Goal: Information Seeking & Learning: Learn about a topic

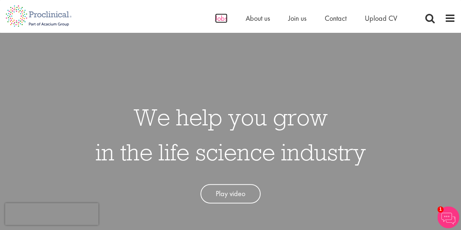
click at [218, 20] on span "Jobs" at bounding box center [221, 17] width 12 height 9
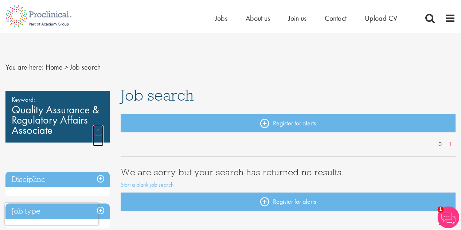
click at [97, 131] on link "Remove" at bounding box center [98, 135] width 11 height 21
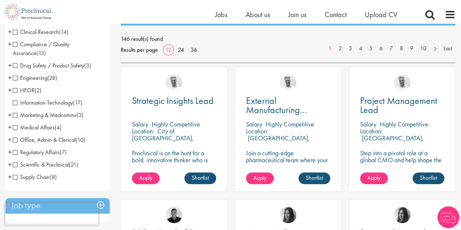
scroll to position [99, 0]
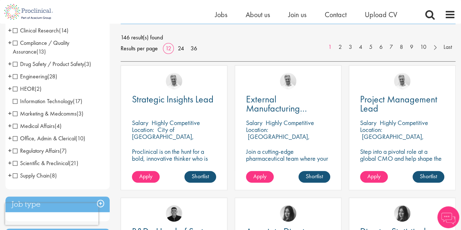
click at [18, 151] on span "Regulatory Affairs" at bounding box center [36, 151] width 47 height 8
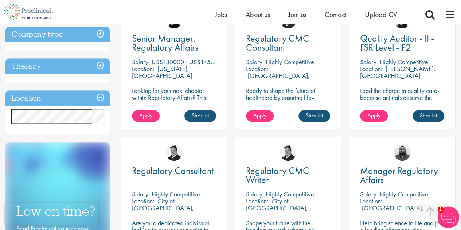
scroll to position [153, 0]
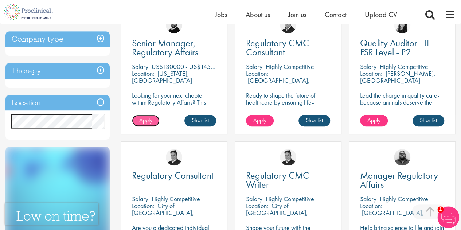
click at [144, 121] on span "Apply" at bounding box center [145, 120] width 13 height 8
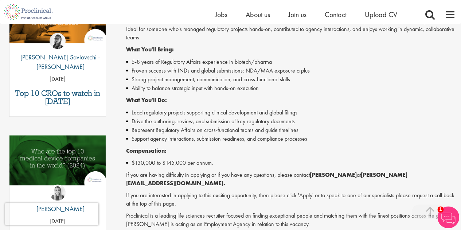
scroll to position [276, 0]
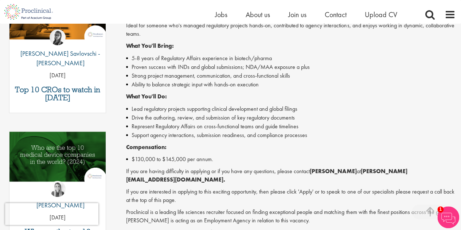
drag, startPoint x: 357, startPoint y: 172, endPoint x: 315, endPoint y: 168, distance: 42.2
click at [315, 168] on strong "[PERSON_NAME]" at bounding box center [333, 171] width 47 height 8
copy strong "[PERSON_NAME]"
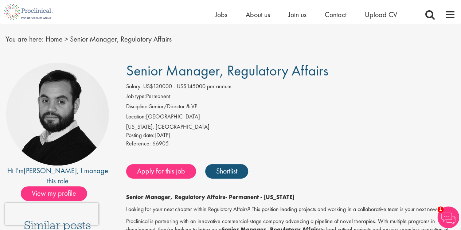
scroll to position [0, 0]
